Goal: Task Accomplishment & Management: Use online tool/utility

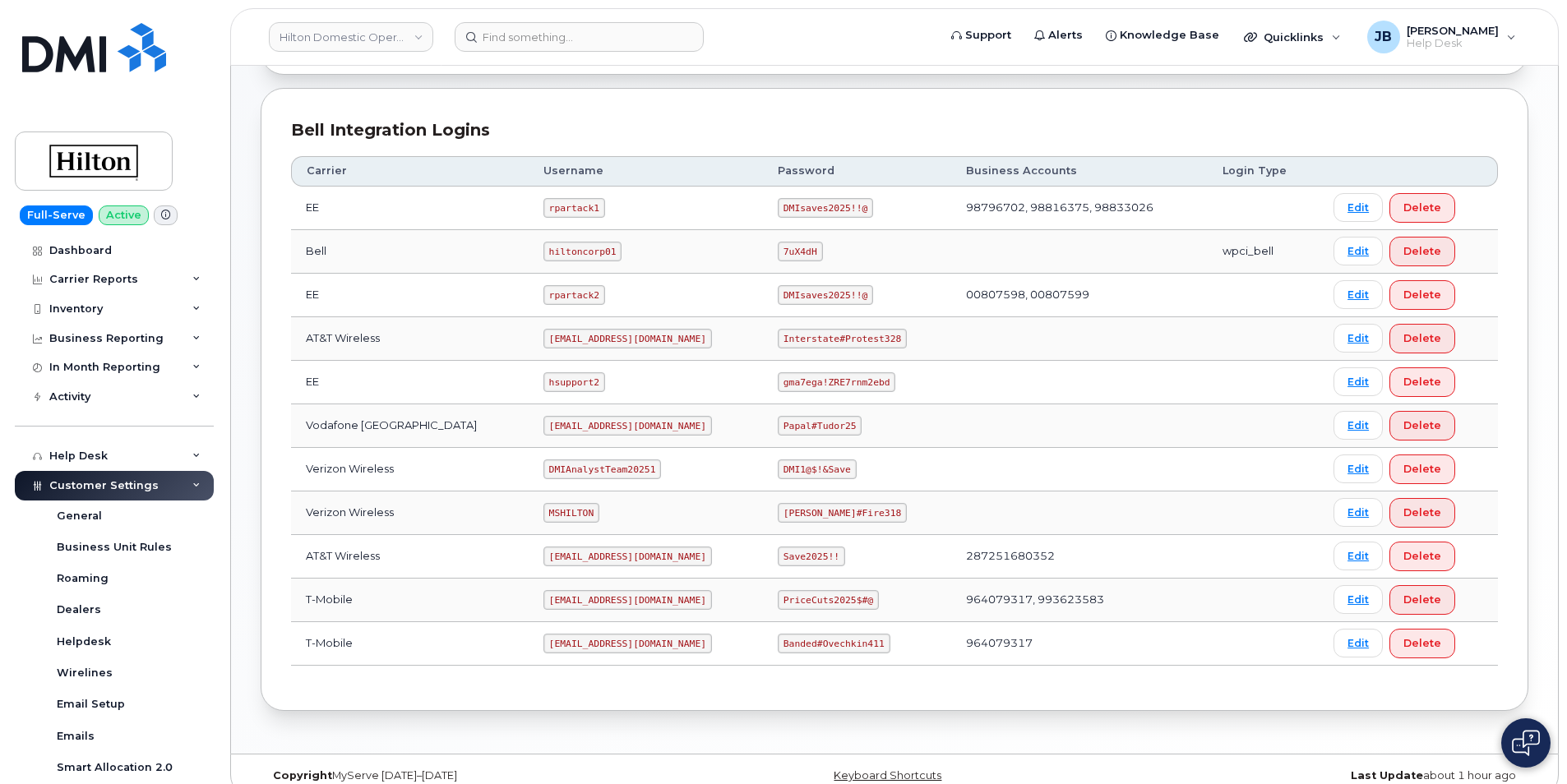
scroll to position [389, 0]
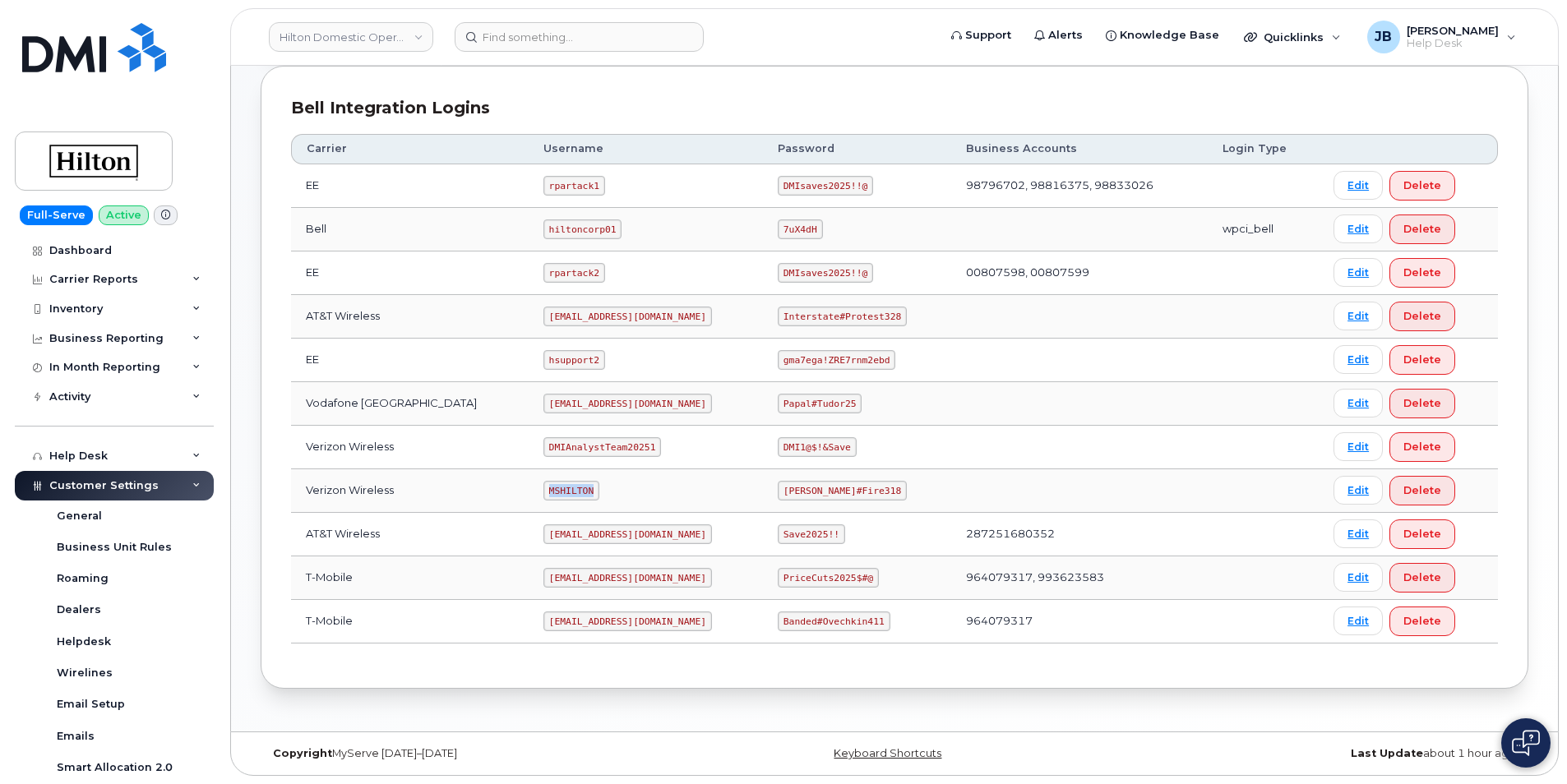
drag, startPoint x: 525, startPoint y: 493, endPoint x: 581, endPoint y: 494, distance: 55.9
click at [581, 494] on td "MSHILTON" at bounding box center [646, 492] width 234 height 44
copy code "MSHILTON"
drag, startPoint x: 767, startPoint y: 493, endPoint x: 839, endPoint y: 500, distance: 71.9
click at [839, 500] on code "Edward#Fire318" at bounding box center [842, 491] width 129 height 20
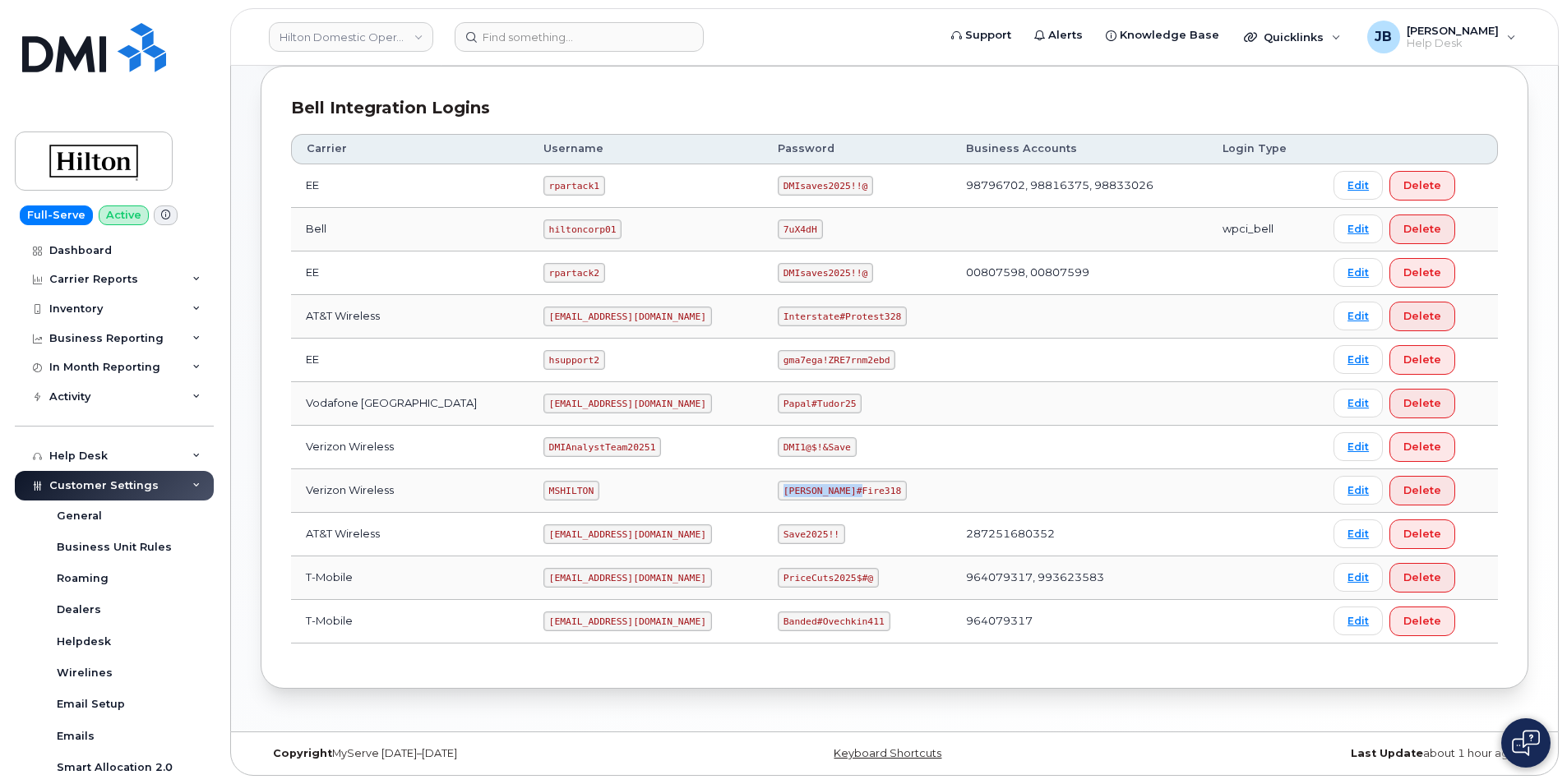
copy code "Edward#Fire318"
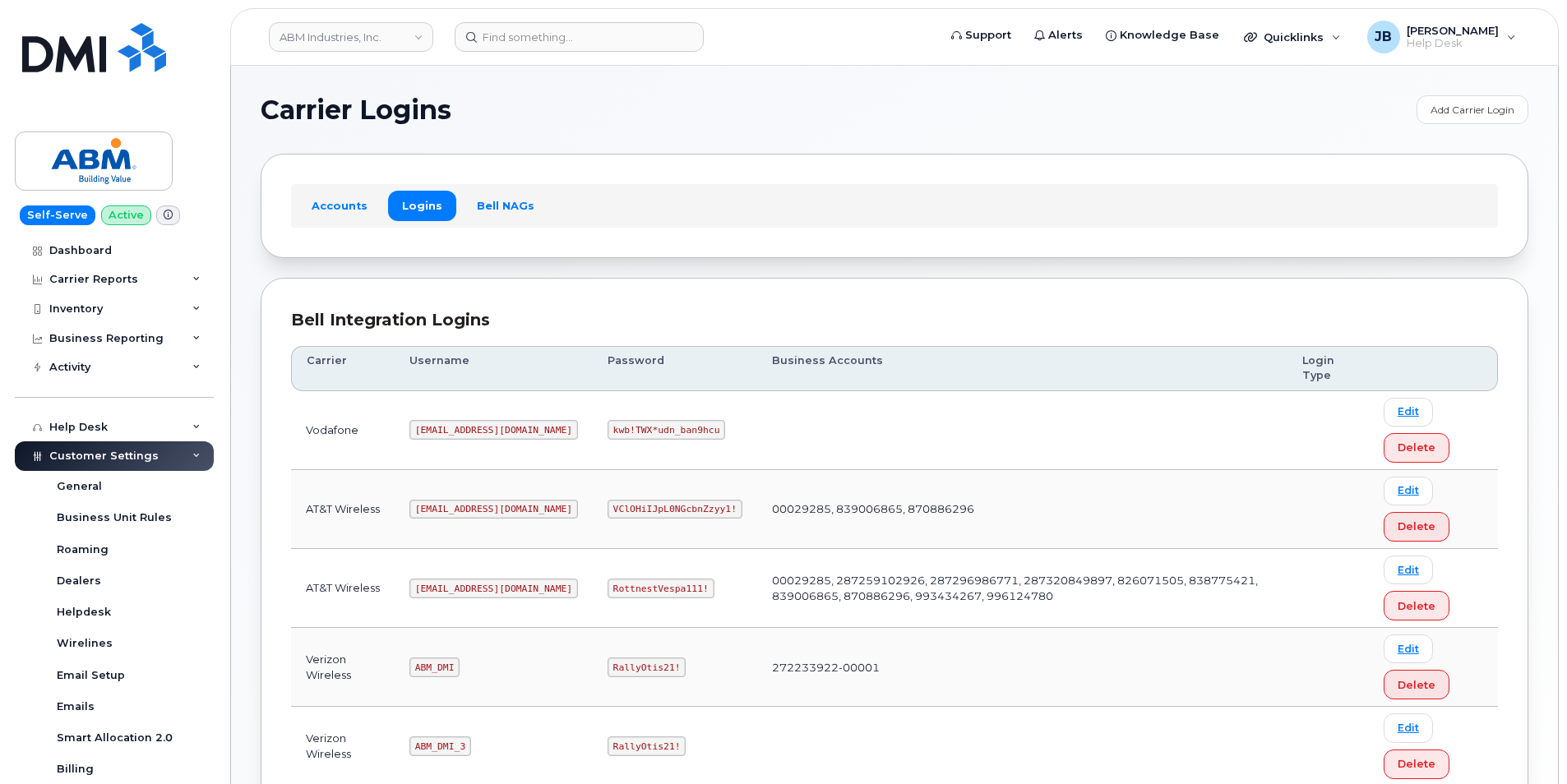
scroll to position [82, 0]
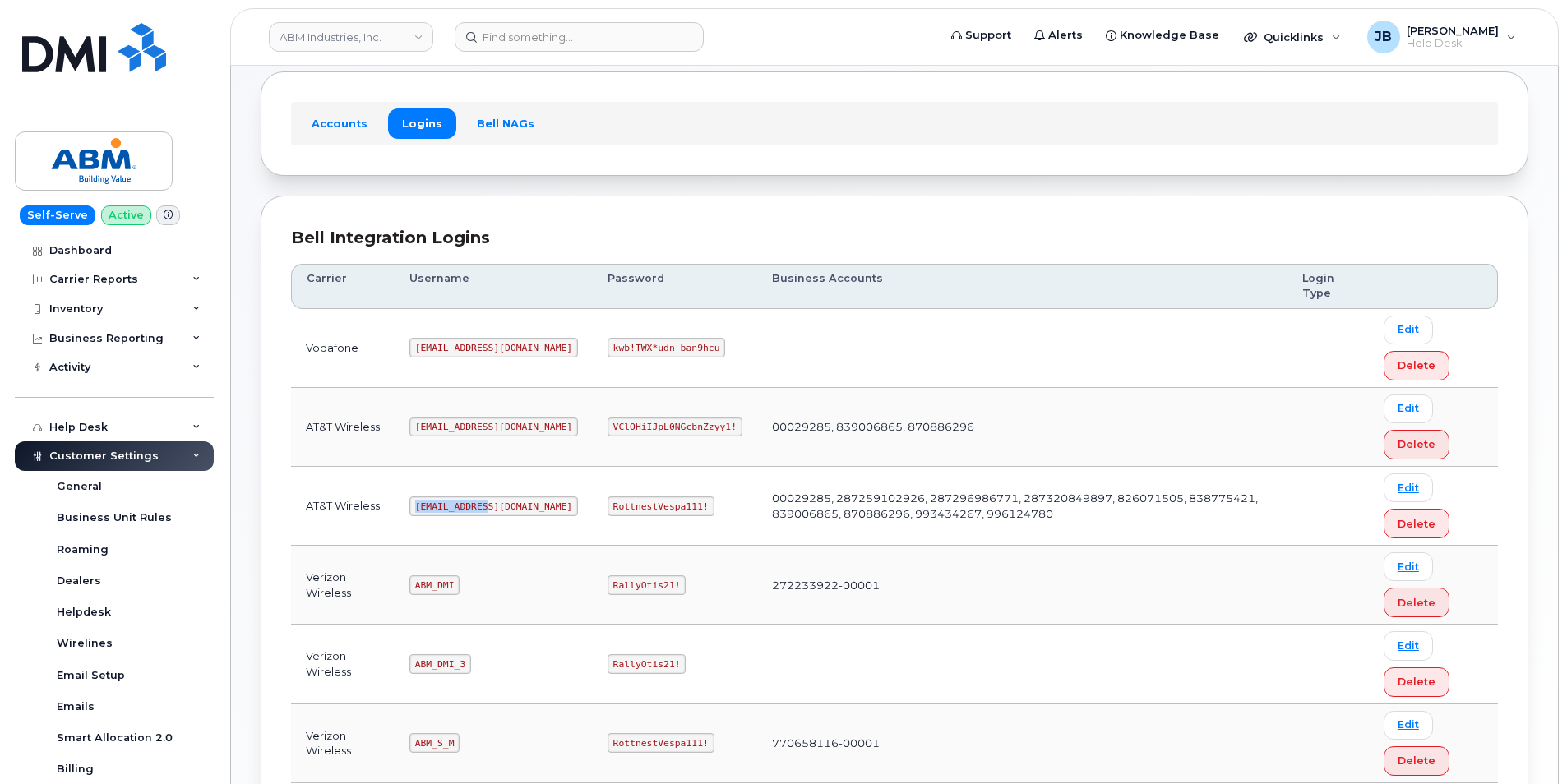
drag, startPoint x: 415, startPoint y: 505, endPoint x: 484, endPoint y: 509, distance: 69.2
click at [484, 509] on code "[EMAIL_ADDRESS][DOMAIN_NAME]" at bounding box center [493, 507] width 169 height 20
copy code "[EMAIL_ADDRESS][DOMAIN_NAME]"
drag, startPoint x: 553, startPoint y: 507, endPoint x: 650, endPoint y: 518, distance: 97.6
click at [650, 518] on td "RottnestVespa111!" at bounding box center [675, 506] width 164 height 79
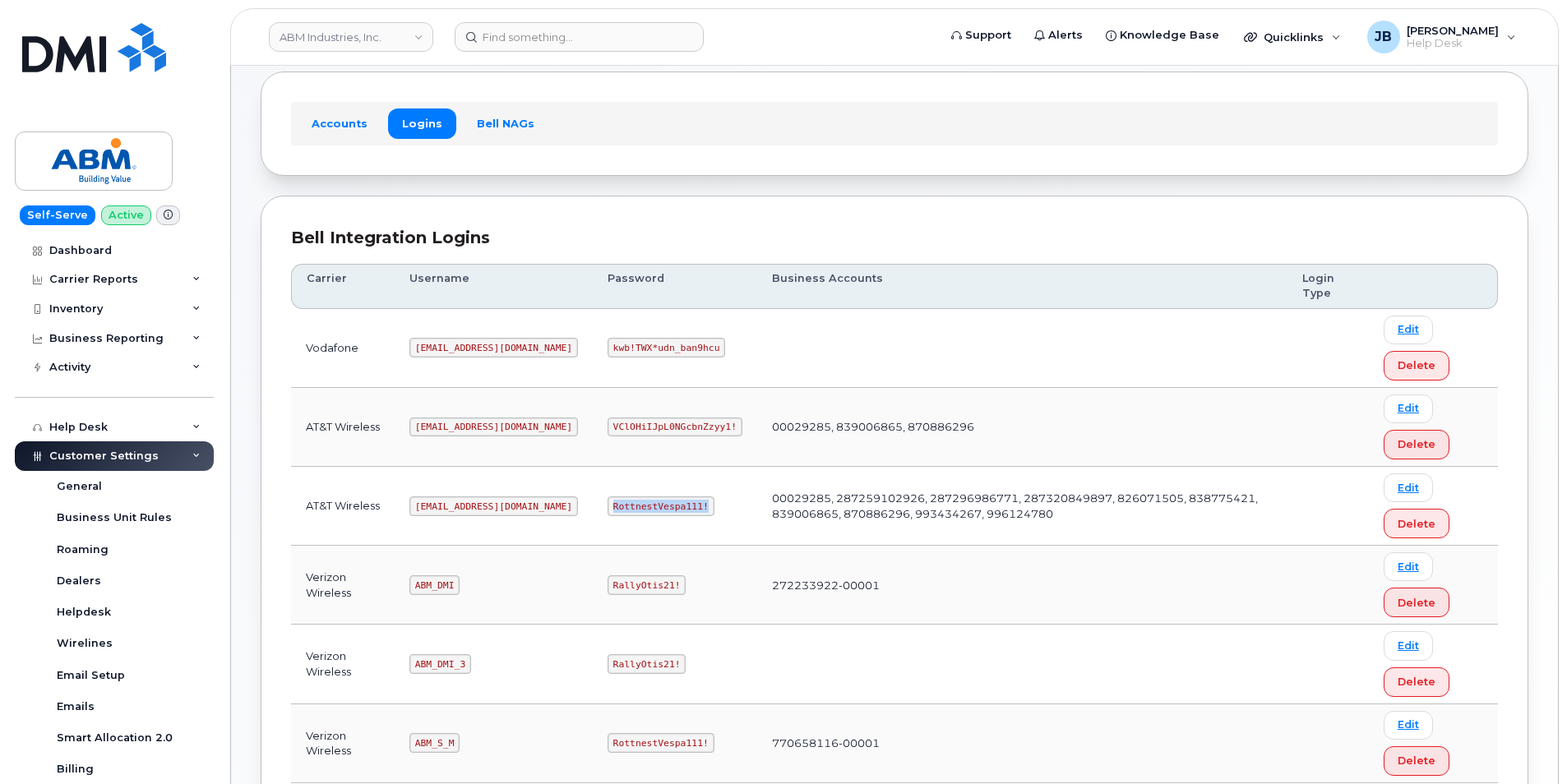
copy code "RottnestVespa111!"
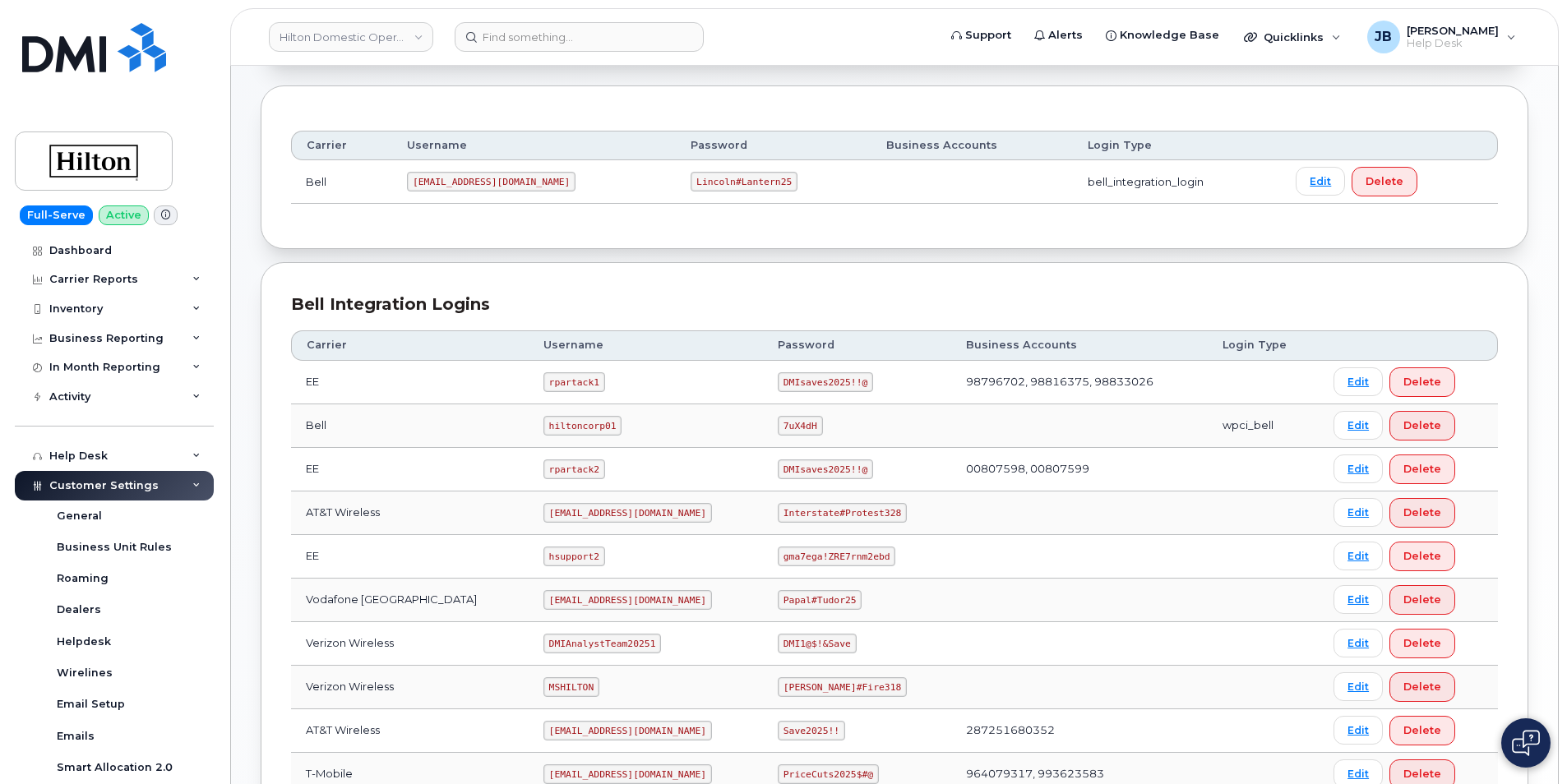
scroll to position [247, 0]
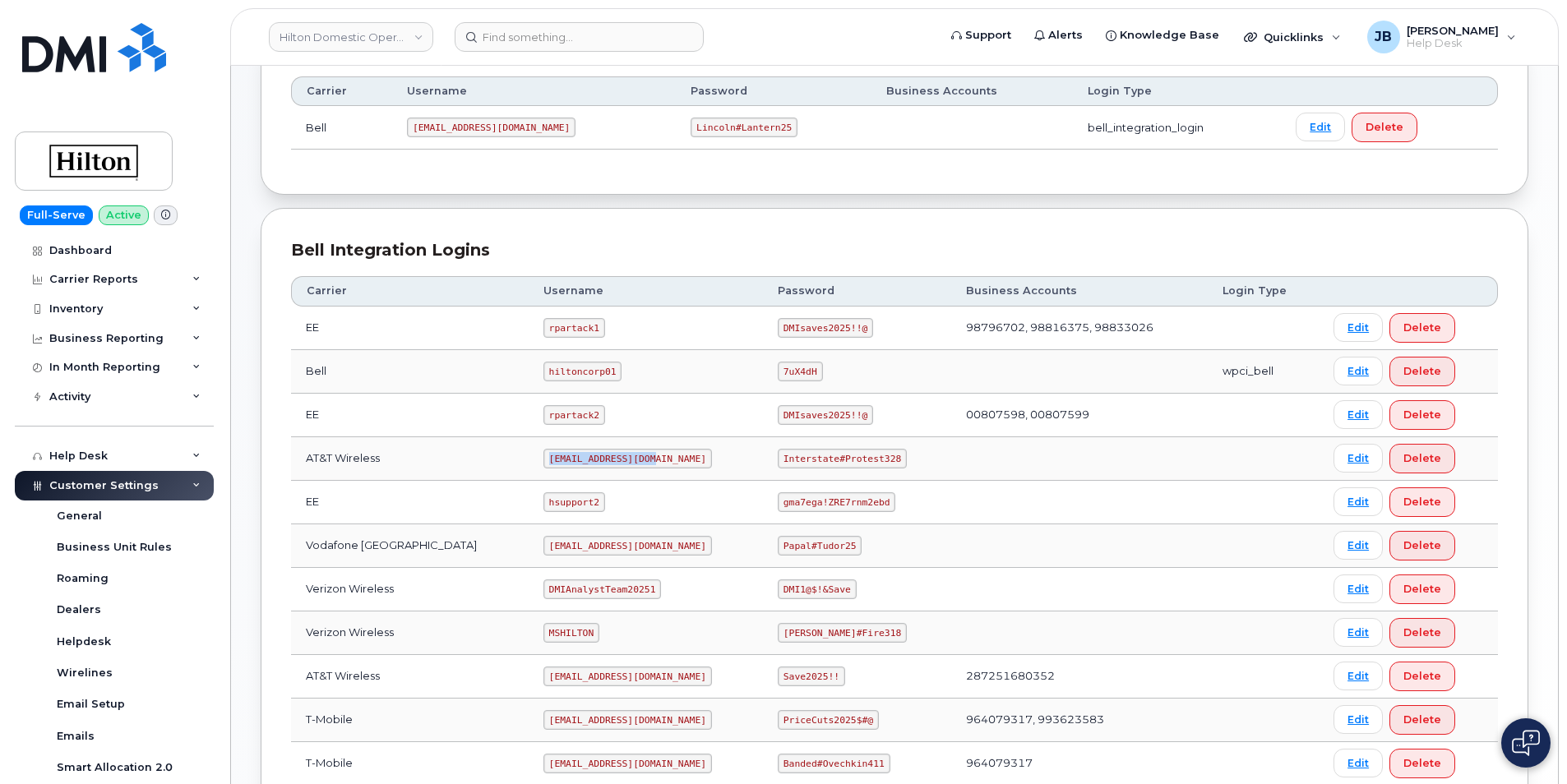
drag, startPoint x: 526, startPoint y: 458, endPoint x: 623, endPoint y: 457, distance: 97.0
click at [623, 457] on code "ms-hilton@dminc.com" at bounding box center [628, 459] width 169 height 20
copy code "ms-hilton@dminc.com"
drag, startPoint x: 766, startPoint y: 459, endPoint x: 876, endPoint y: 460, distance: 109.4
click at [876, 460] on code "Interstate#Protest328" at bounding box center [842, 459] width 129 height 20
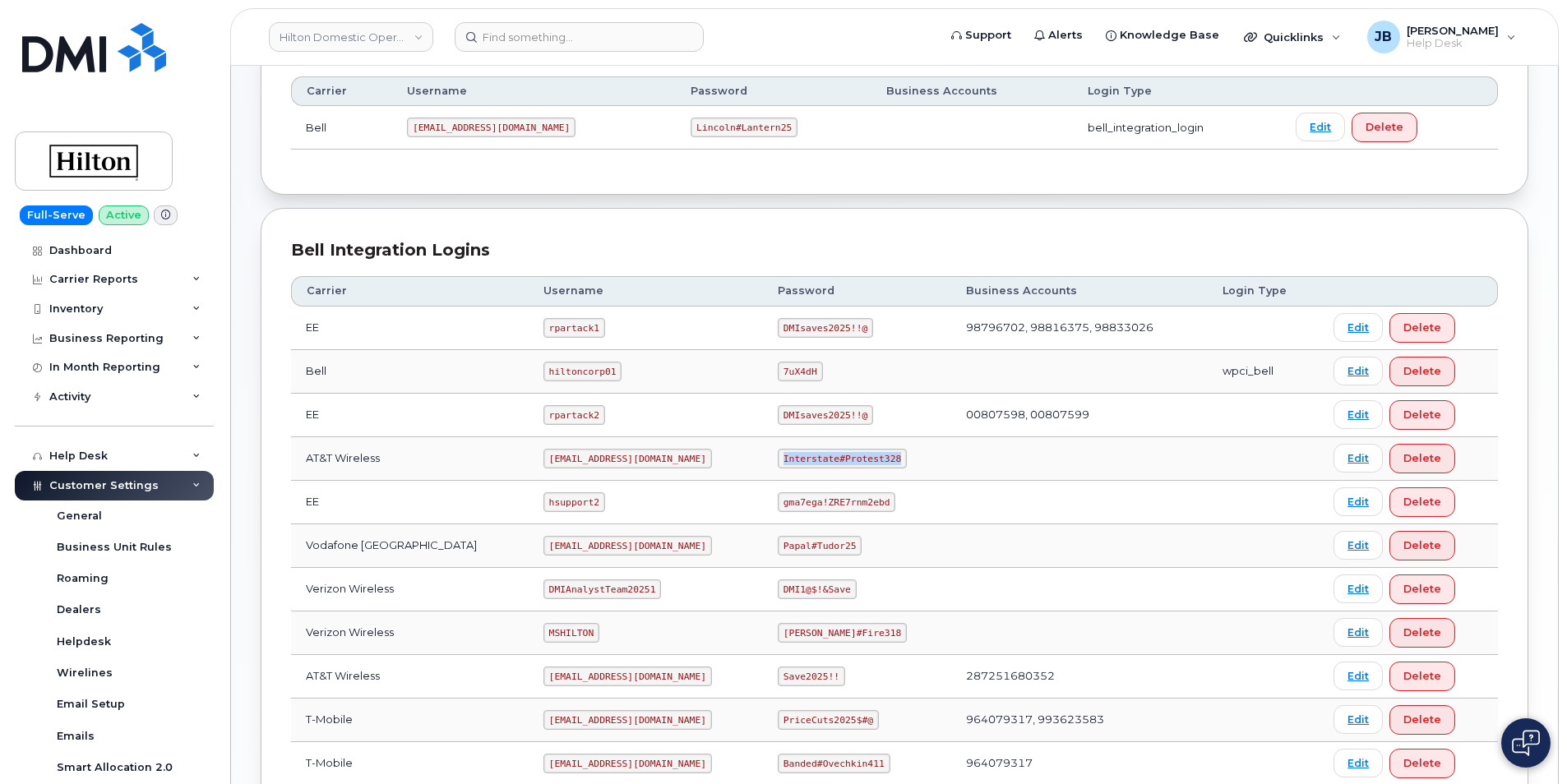
copy code "Interstate#Protest328"
